Goal: Feedback & Contribution: Leave review/rating

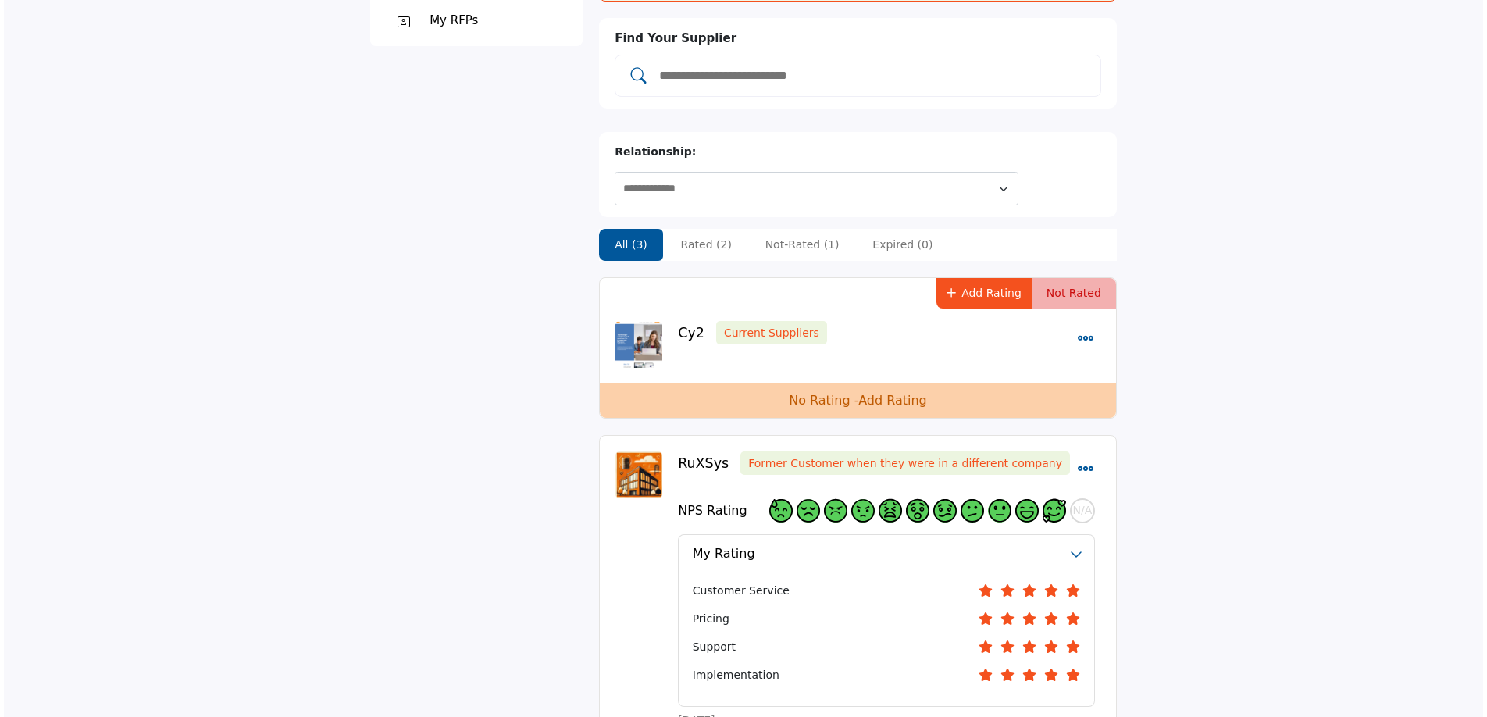
scroll to position [212, 0]
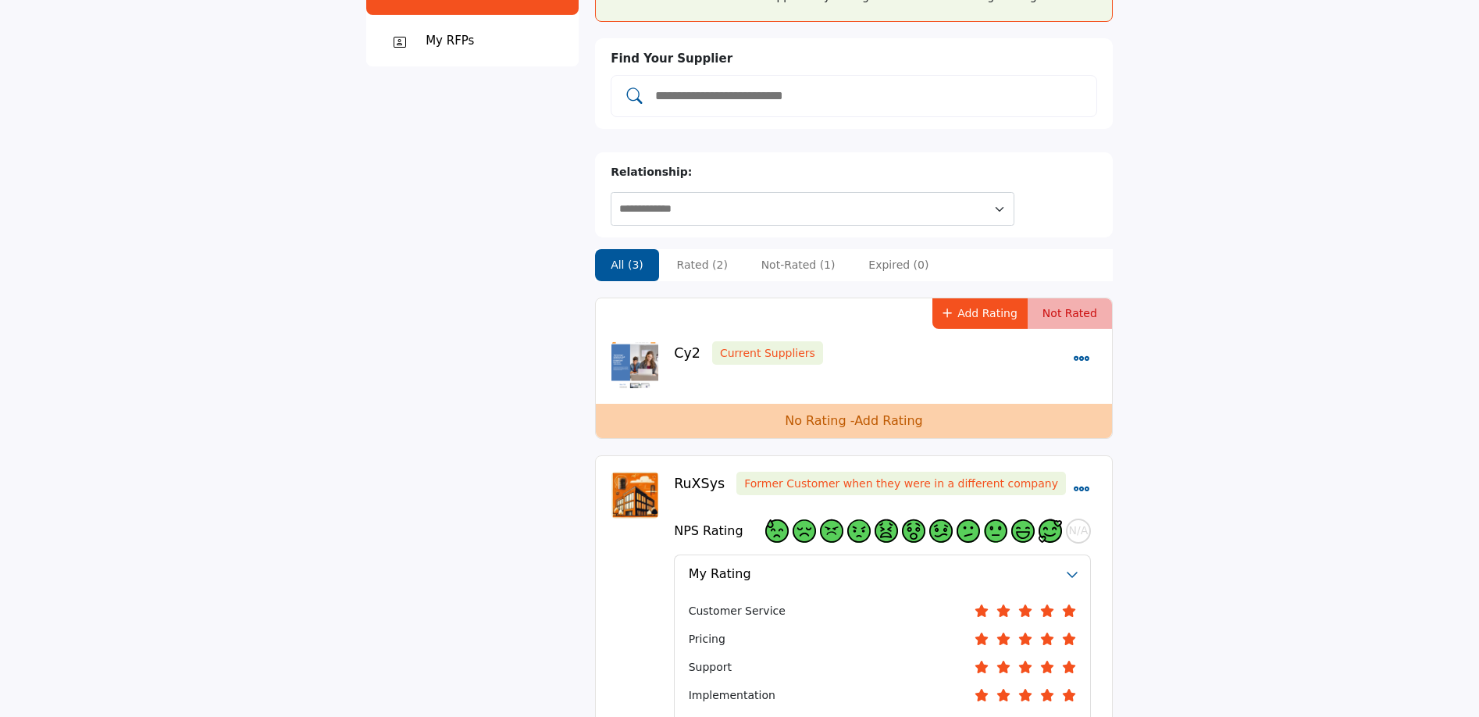
click at [856, 413] on link "Add Rating" at bounding box center [888, 420] width 69 height 15
click at [897, 398] on body "Browse Invite Suppliers View RFPs Pricing [DOMAIN_NAME]" at bounding box center [739, 614] width 1479 height 1653
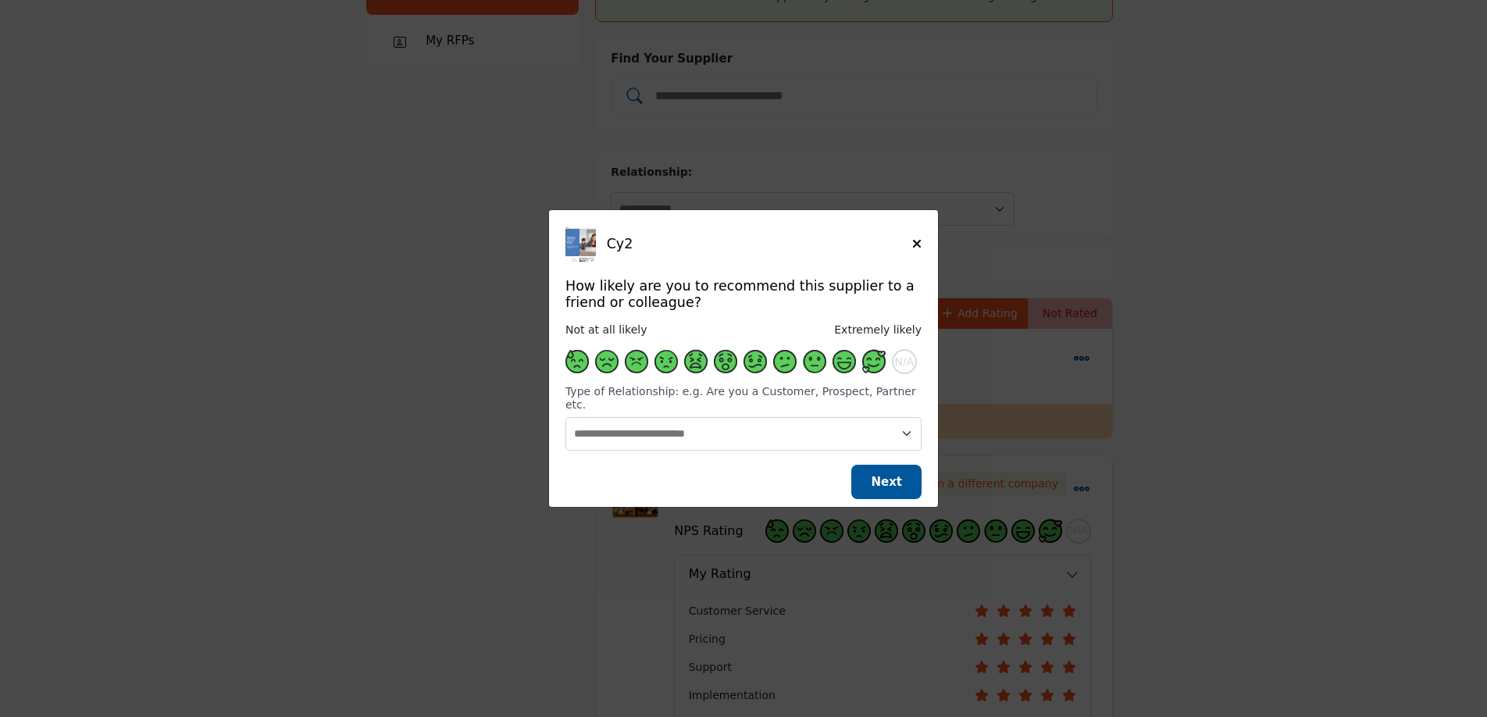
click at [879, 368] on span "Supplier Rating and Recommendation Modal for Cy2" at bounding box center [873, 361] width 23 height 23
click at [901, 479] on span "Next" at bounding box center [886, 482] width 31 height 14
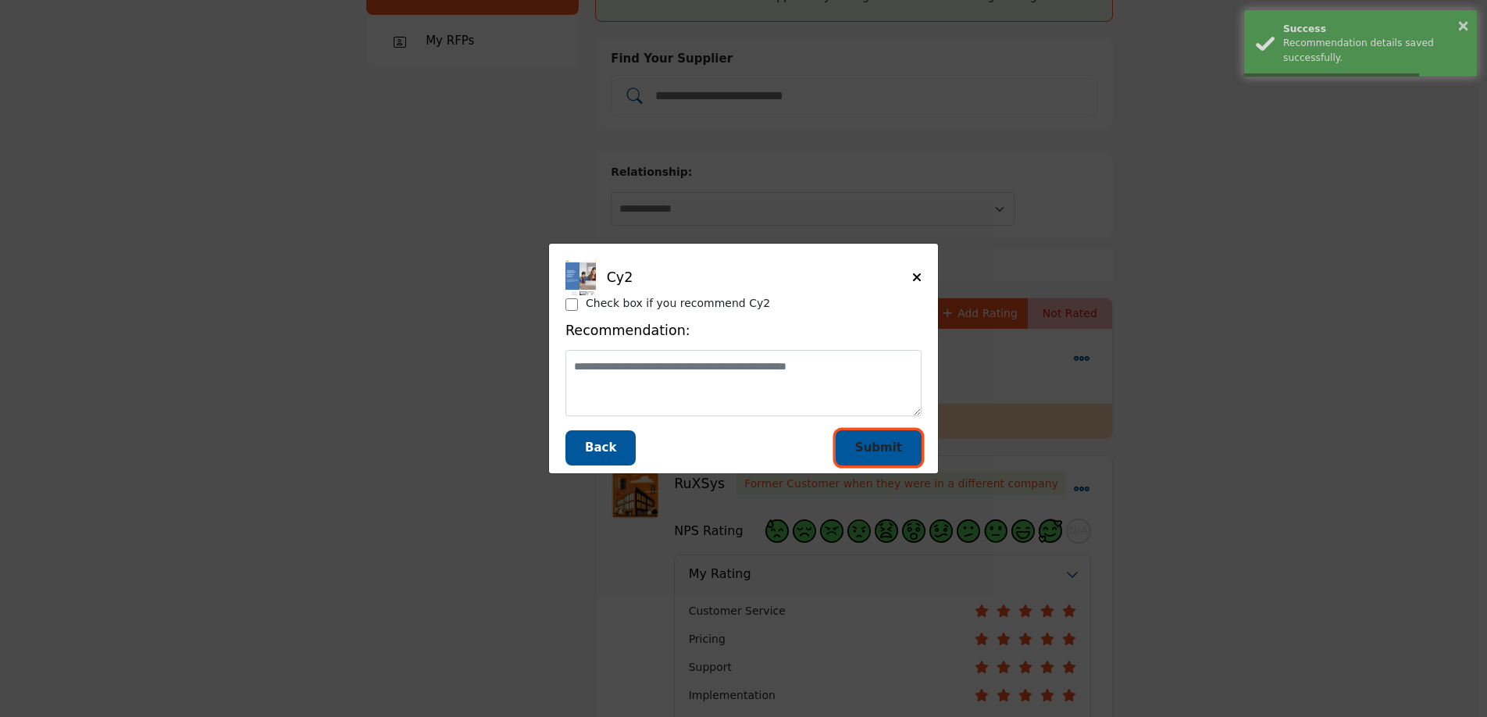
click at [892, 440] on span "Submit" at bounding box center [878, 447] width 47 height 14
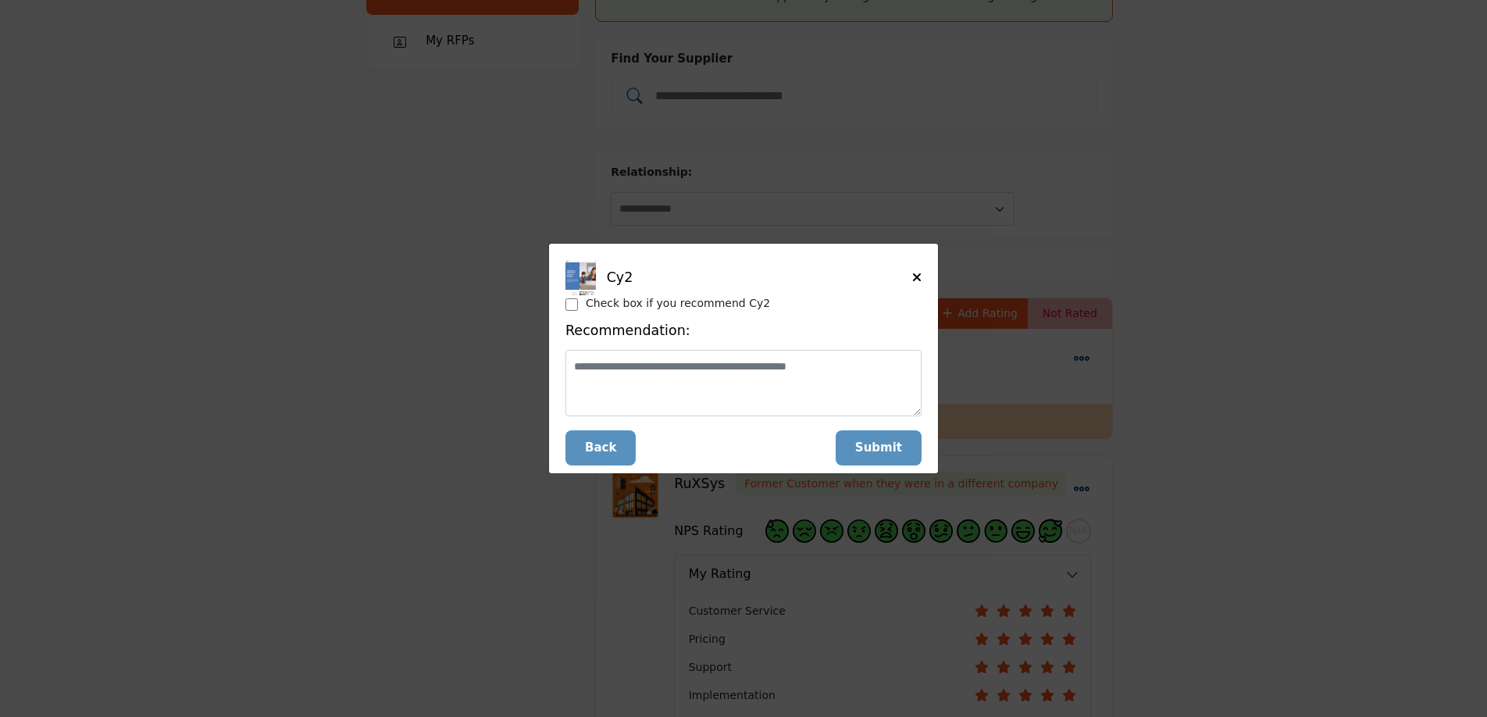
click at [895, 456] on div "Submit" at bounding box center [879, 447] width 86 height 35
click at [916, 275] on icon "Close" at bounding box center [916, 277] width 9 height 12
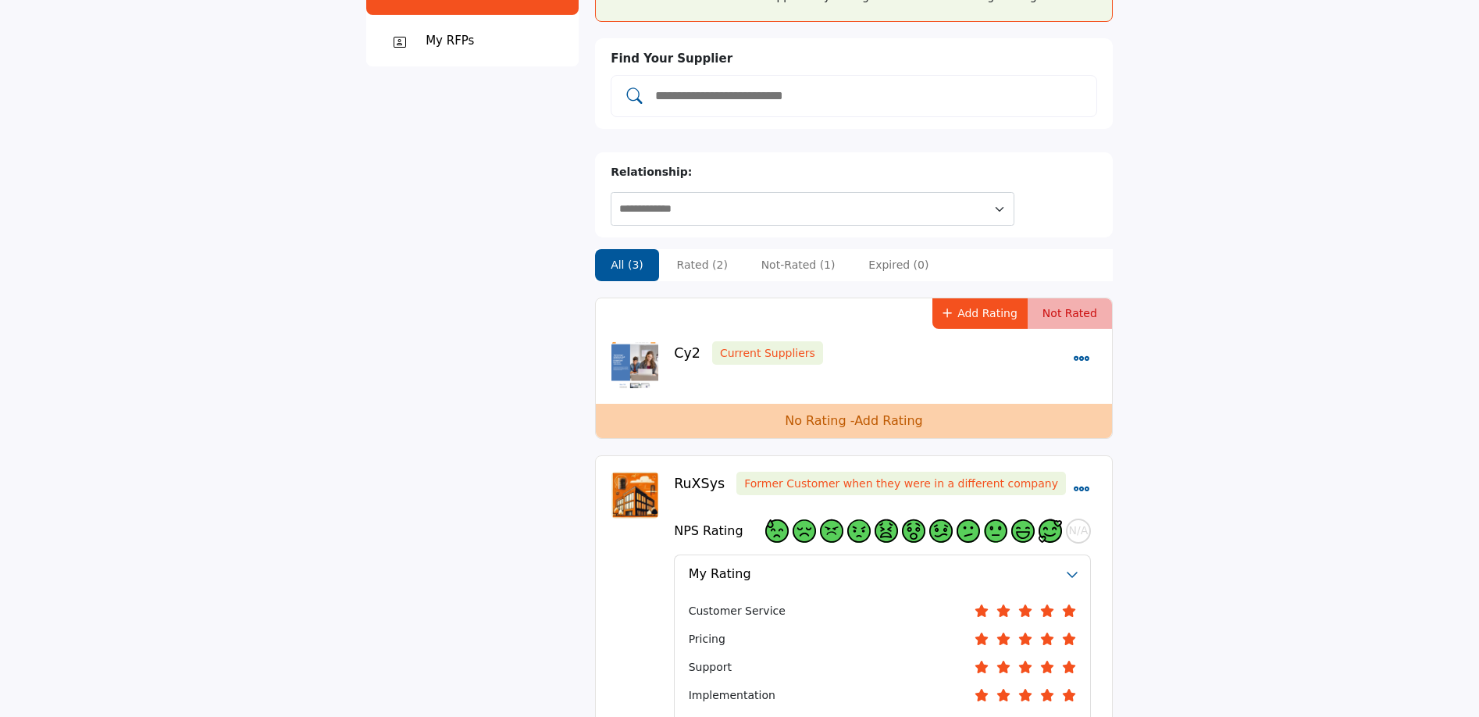
click at [852, 412] on p "No Rating - Add Rating" at bounding box center [854, 421] width 138 height 19
click at [1084, 350] on icon "Dropdown Menu options" at bounding box center [1081, 358] width 17 height 17
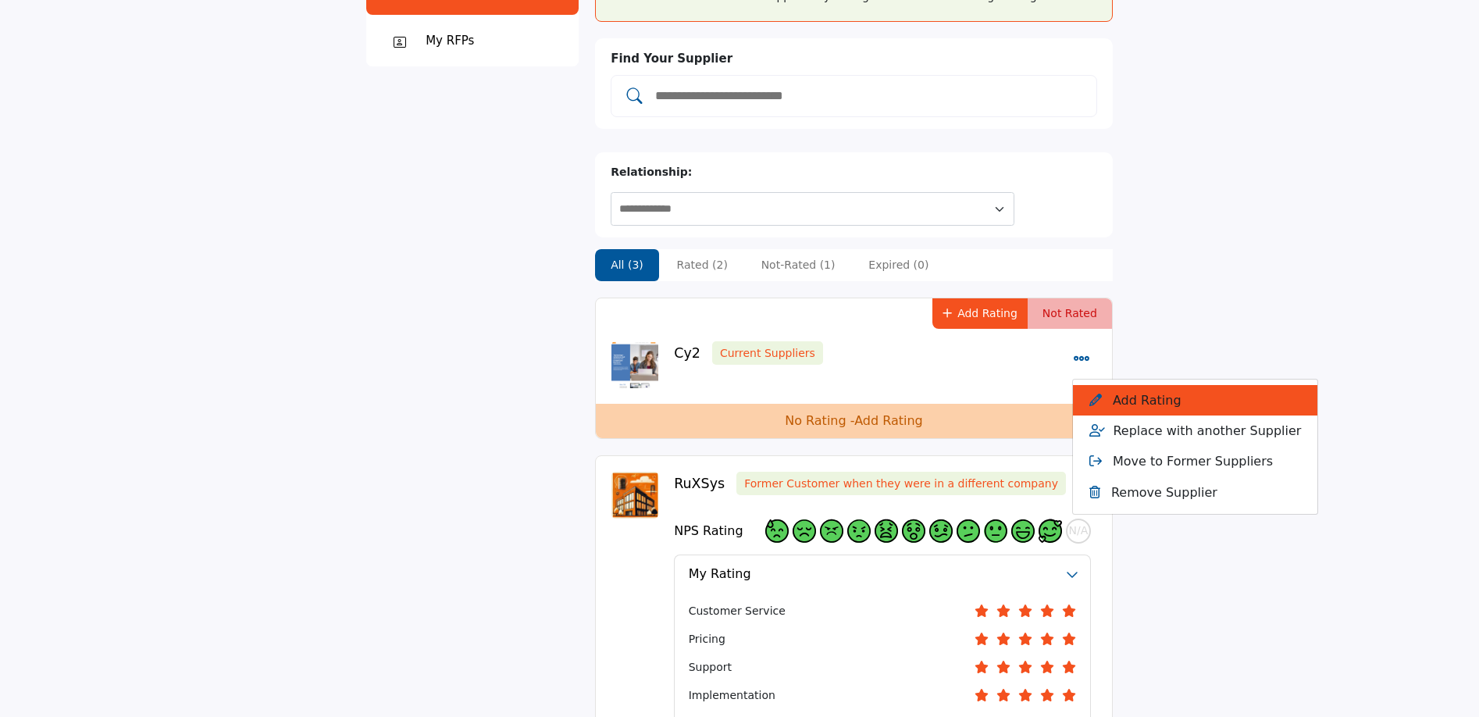
click at [1108, 385] on button "Add Rating" at bounding box center [1195, 400] width 244 height 30
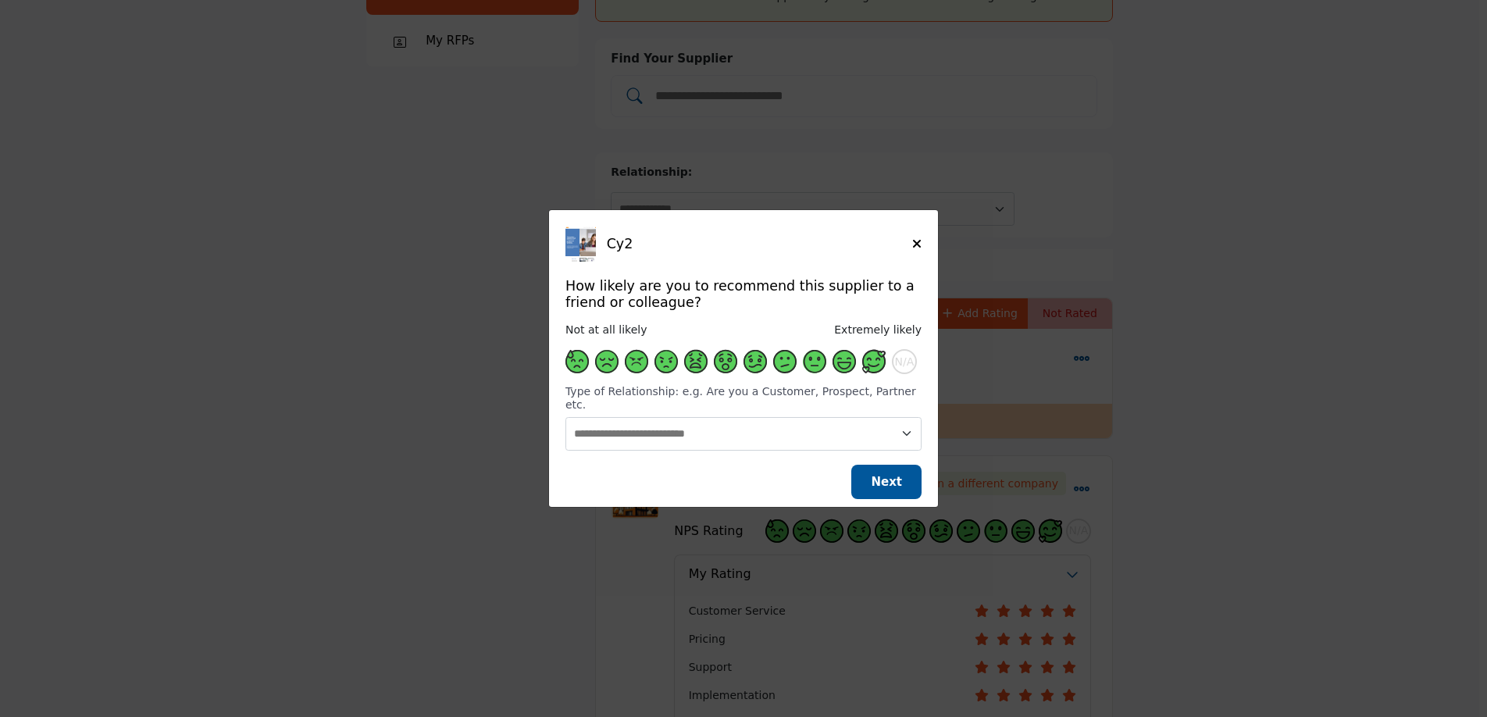
click at [842, 362] on span "Supplier Rating and Recommendation Modal for Cy2" at bounding box center [844, 361] width 23 height 23
click at [872, 367] on span "Supplier Rating and Recommendation Modal for Cy2" at bounding box center [873, 361] width 23 height 23
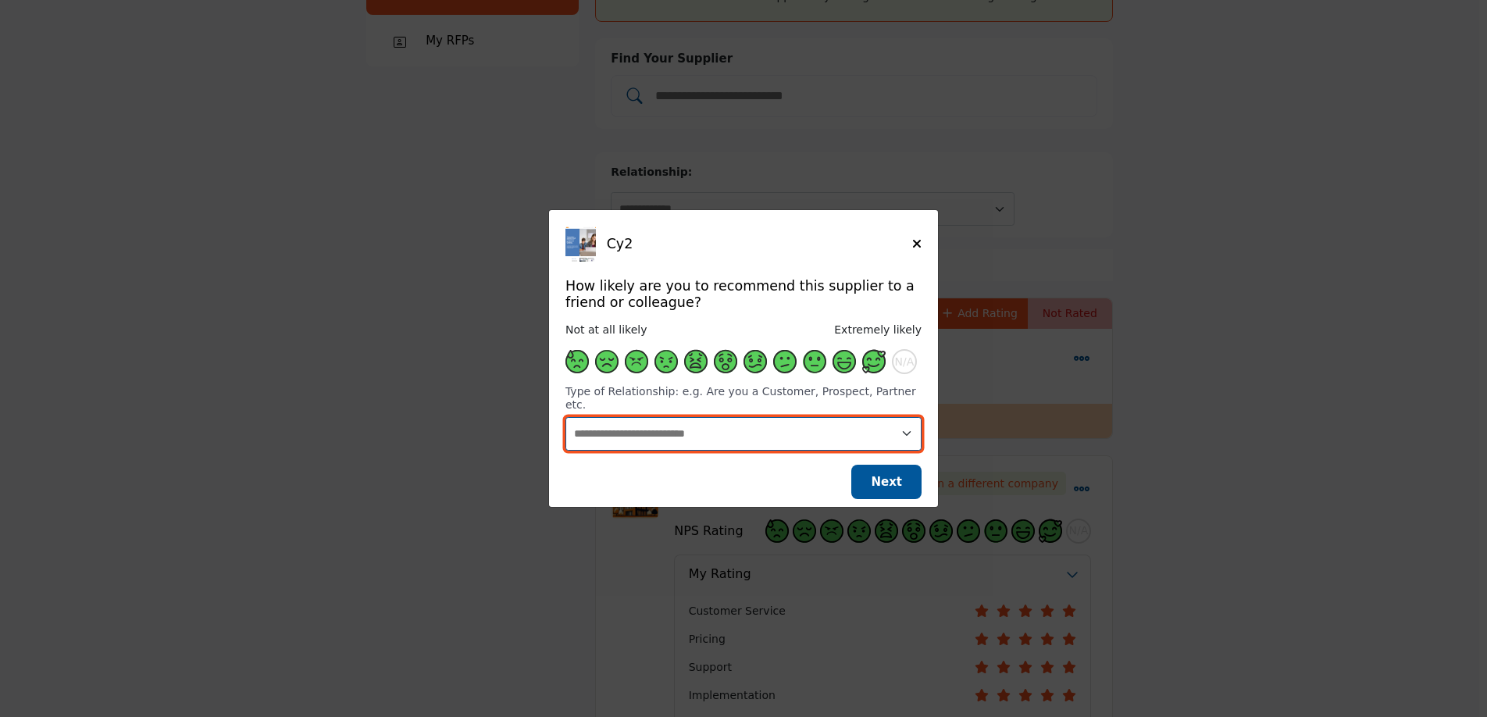
click at [836, 433] on select "**********" at bounding box center [743, 434] width 356 height 34
click at [565, 417] on select "**********" at bounding box center [743, 434] width 356 height 34
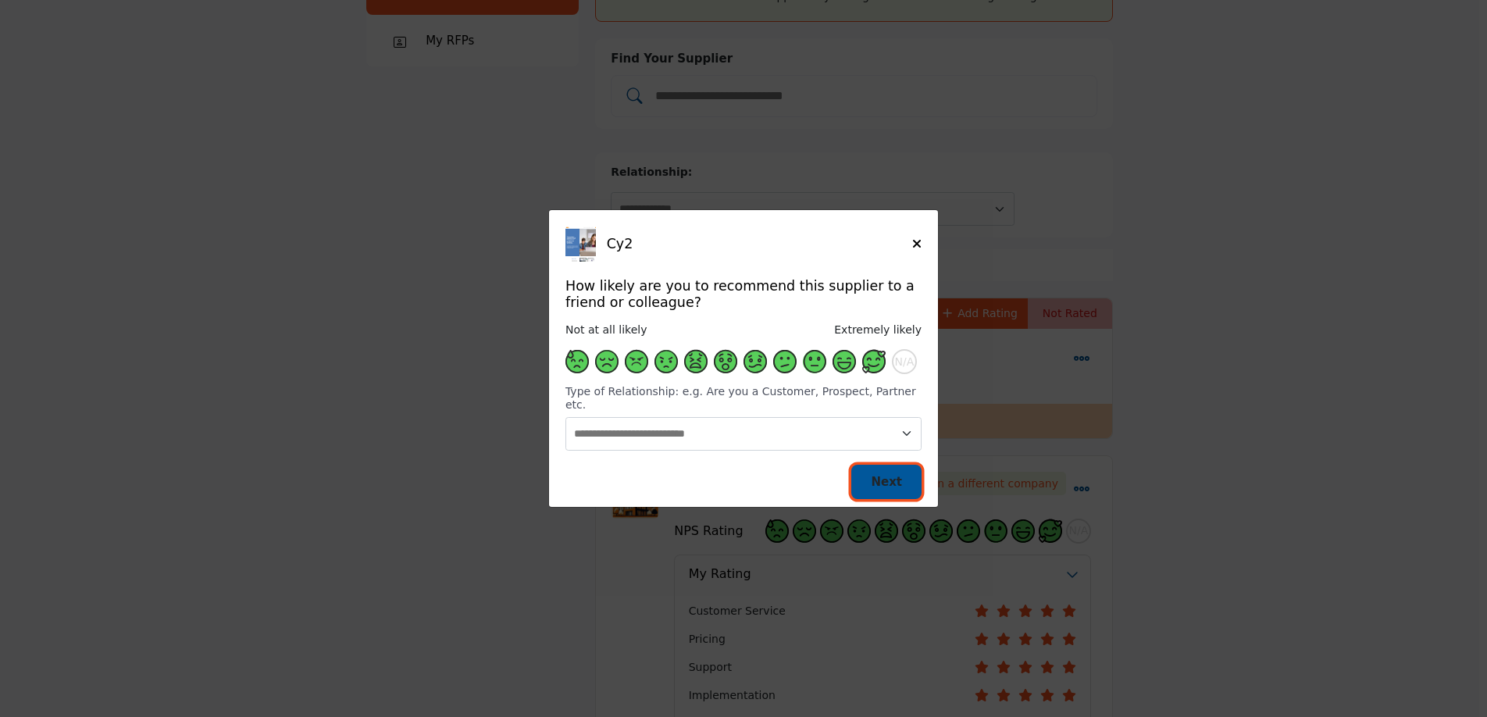
click at [894, 481] on span "Next" at bounding box center [886, 482] width 31 height 14
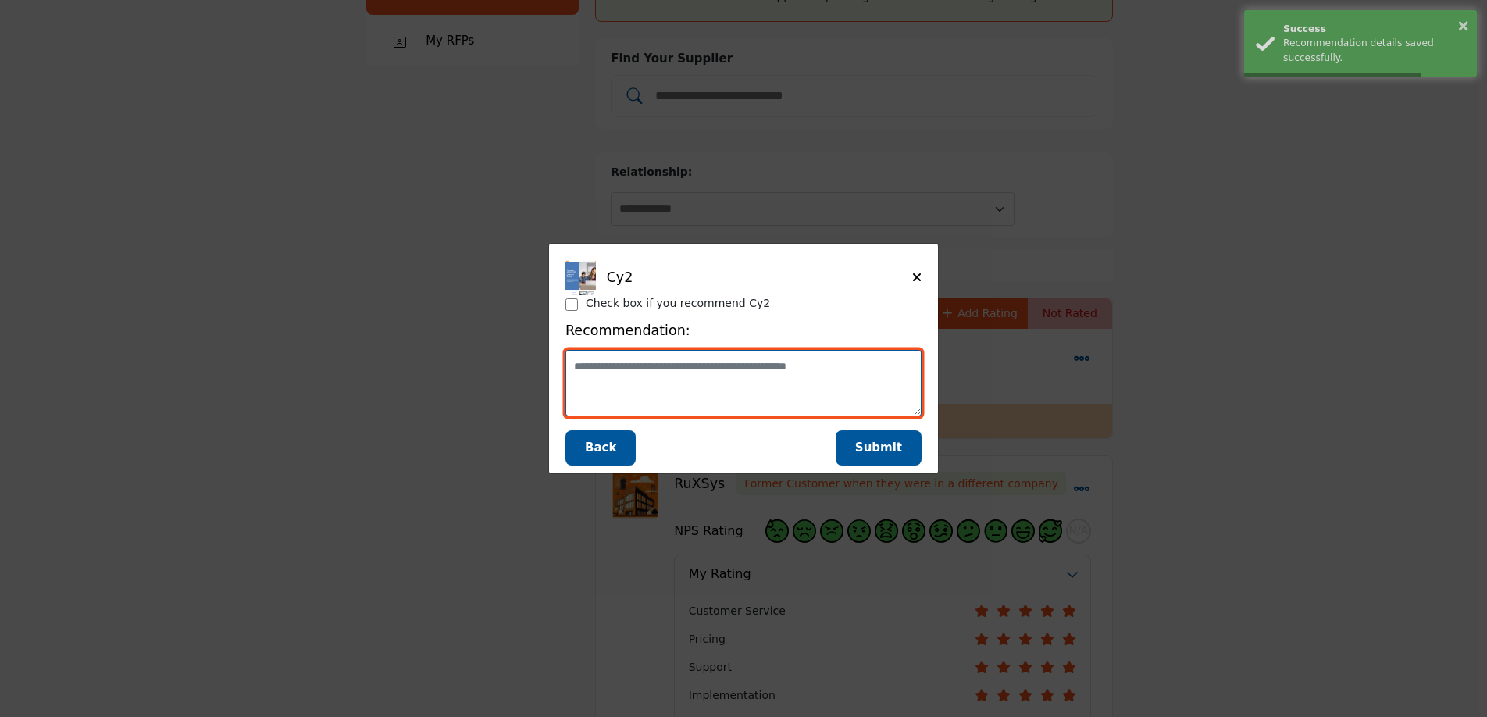
click at [797, 380] on textarea "Supplier Rating and Recommendation Modal for Cy2" at bounding box center [743, 383] width 356 height 66
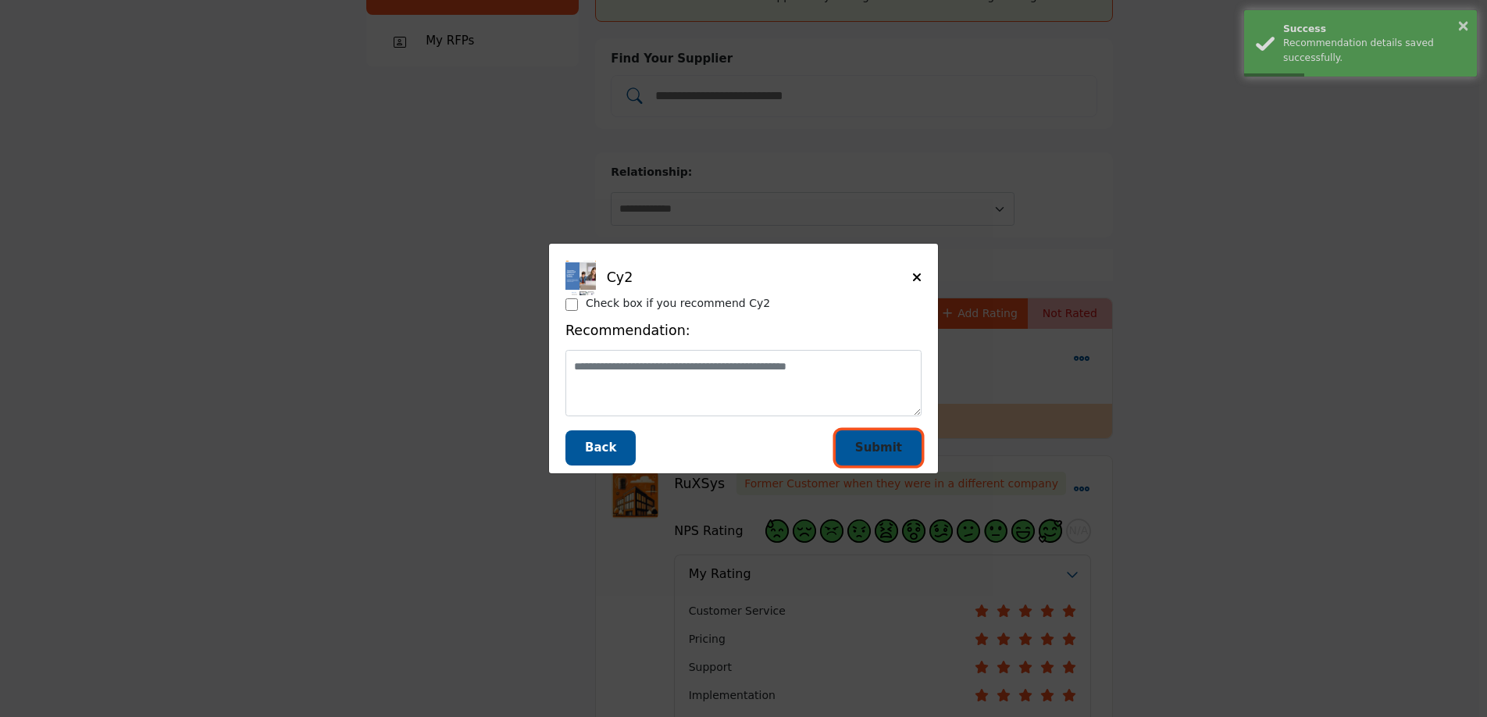
click at [891, 446] on span "Submit" at bounding box center [878, 447] width 47 height 14
